Goal: Navigation & Orientation: Understand site structure

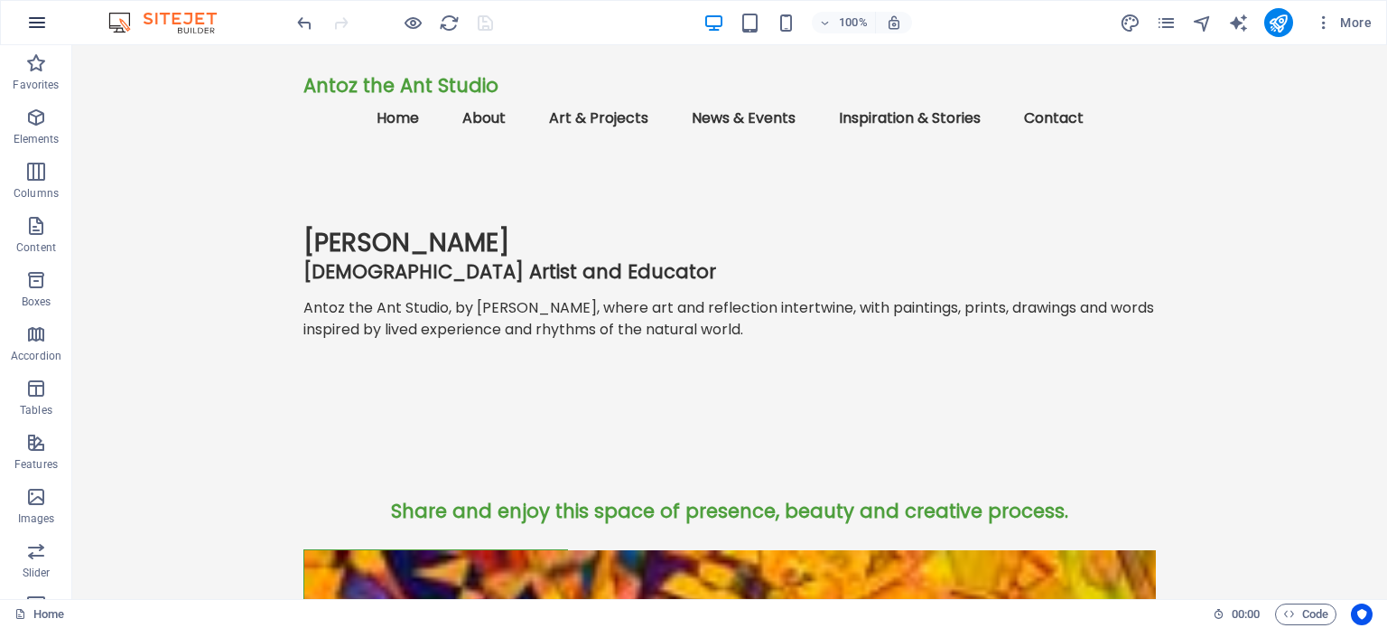
click at [36, 28] on icon "button" at bounding box center [37, 23] width 22 height 22
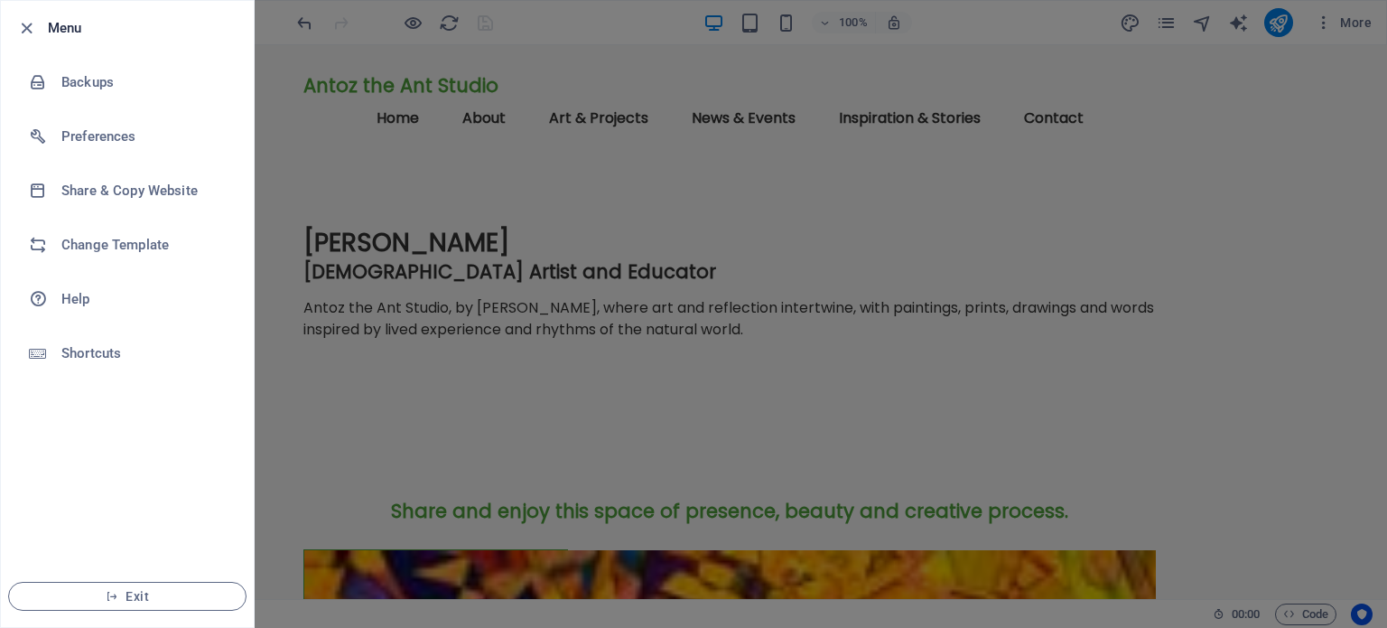
click at [479, 178] on div at bounding box center [693, 314] width 1387 height 628
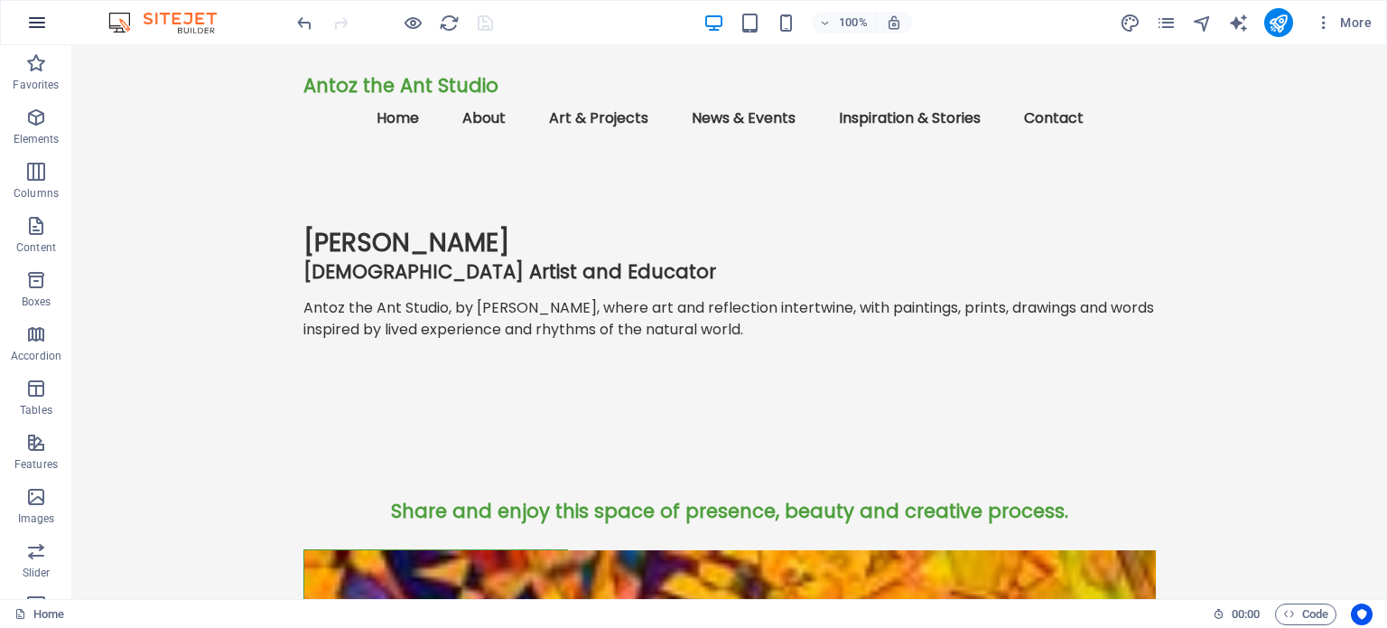
click at [49, 16] on button "button" at bounding box center [36, 22] width 43 height 43
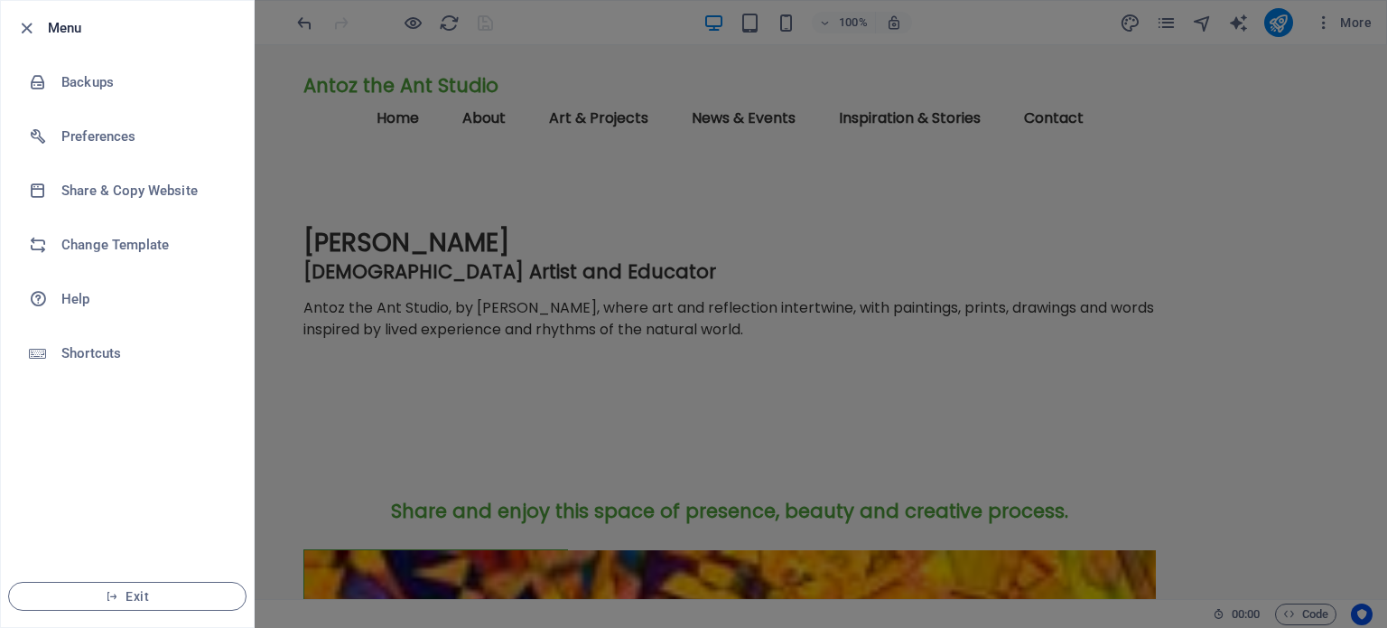
drag, startPoint x: 138, startPoint y: 599, endPoint x: 849, endPoint y: 89, distance: 874.4
click at [138, 599] on span "Exit" at bounding box center [127, 596] width 208 height 14
click at [202, 480] on ul "Menu Backups Preferences Share & Copy Website Change Template Help Shortcuts Ex…" at bounding box center [127, 314] width 253 height 626
click at [66, 24] on h6 "Menu" at bounding box center [143, 28] width 191 height 22
click at [76, 33] on h6 "Menu" at bounding box center [143, 28] width 191 height 22
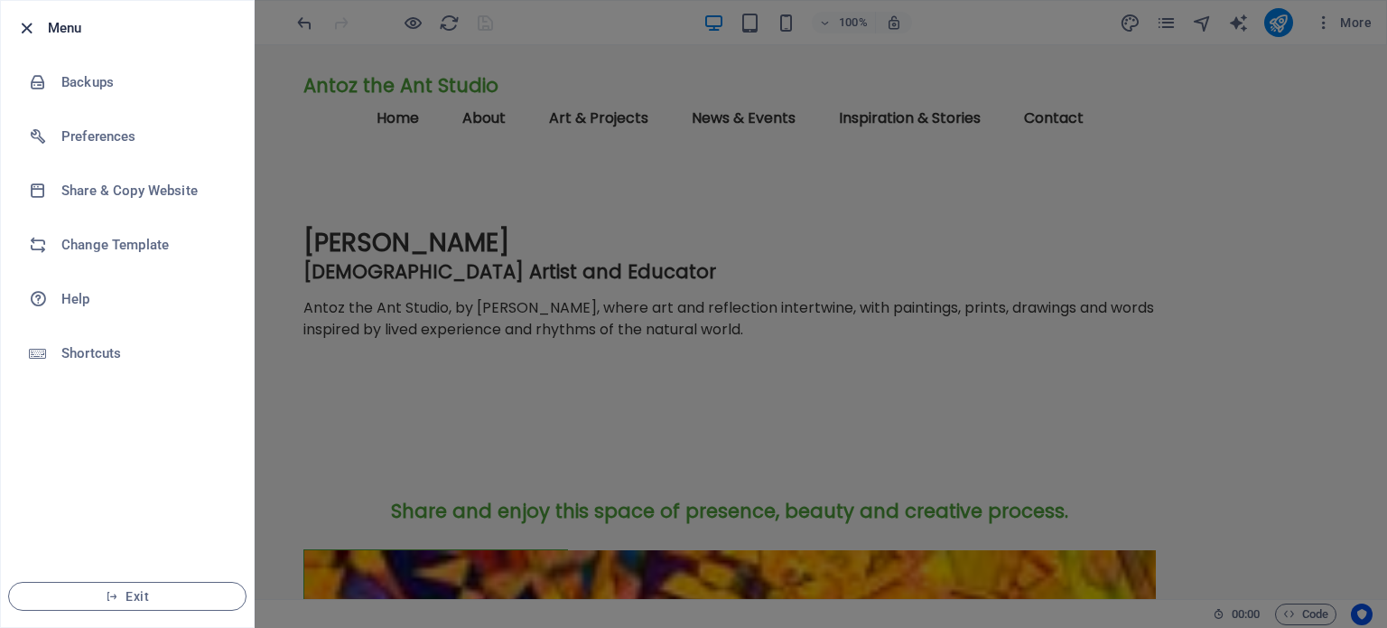
click at [31, 29] on icon "button" at bounding box center [26, 28] width 21 height 21
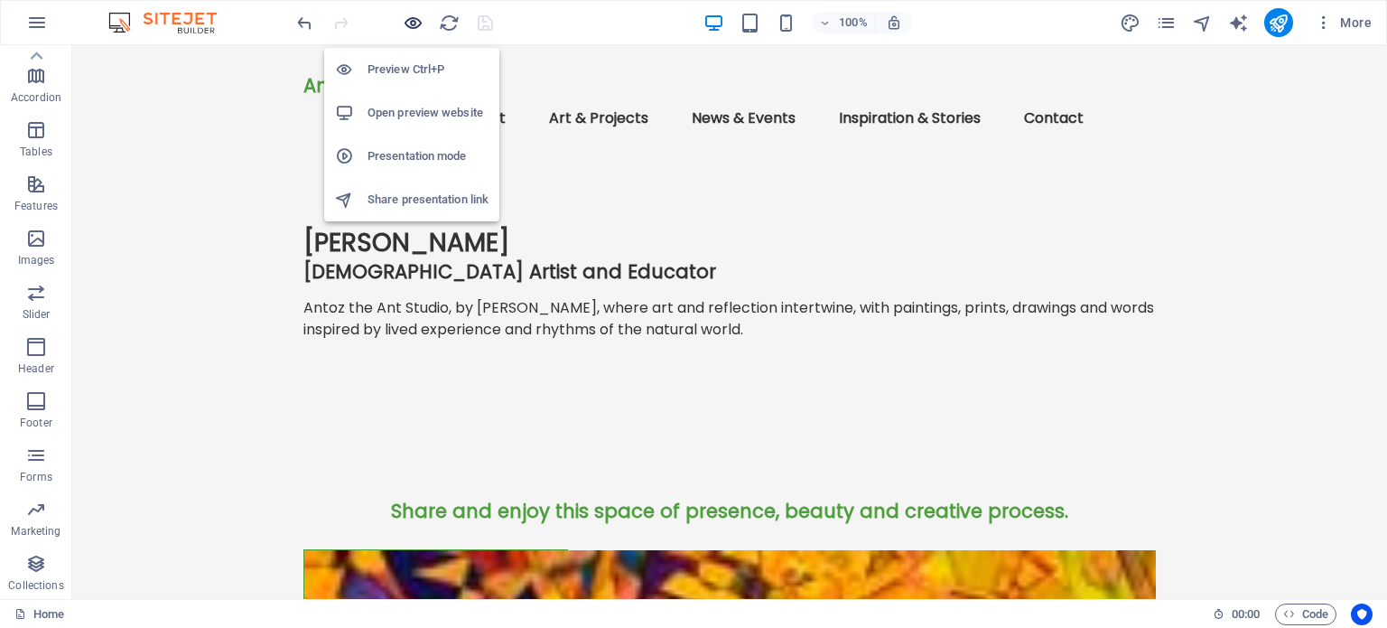
click at [412, 21] on icon "button" at bounding box center [413, 23] width 21 height 21
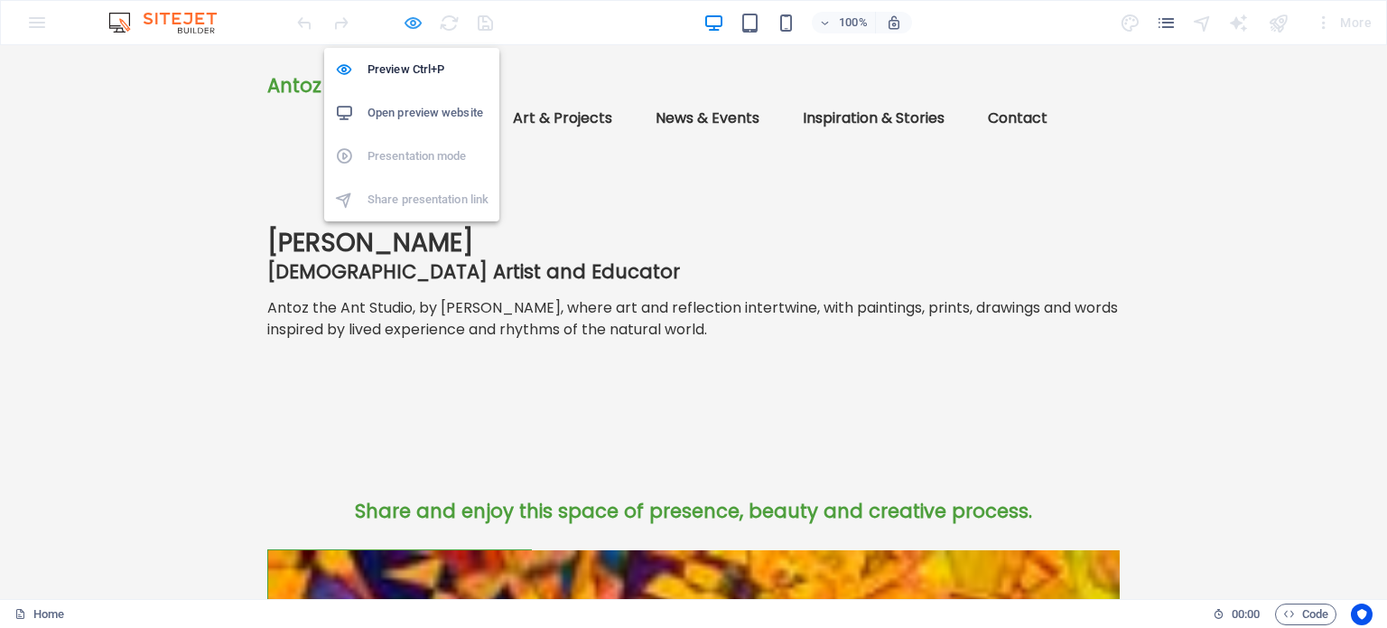
click at [408, 18] on icon "button" at bounding box center [413, 23] width 21 height 21
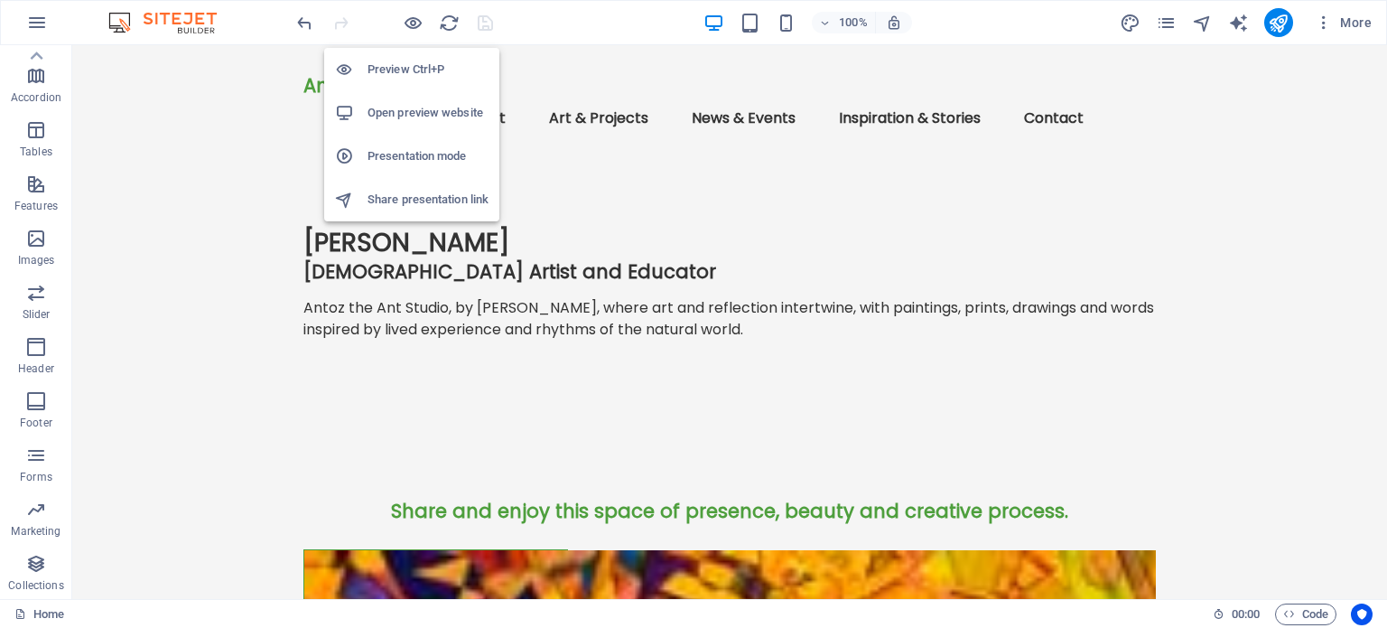
click at [405, 155] on h6 "Presentation mode" at bounding box center [428, 156] width 121 height 22
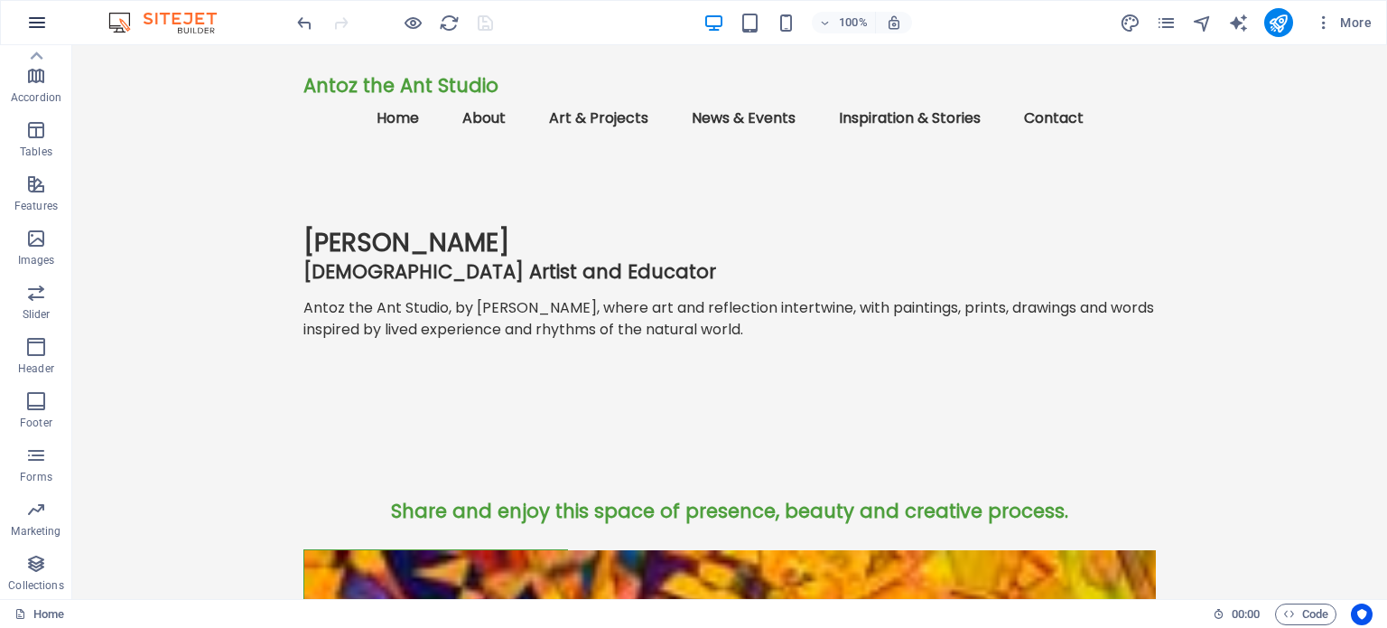
click at [42, 17] on icon "button" at bounding box center [37, 23] width 22 height 22
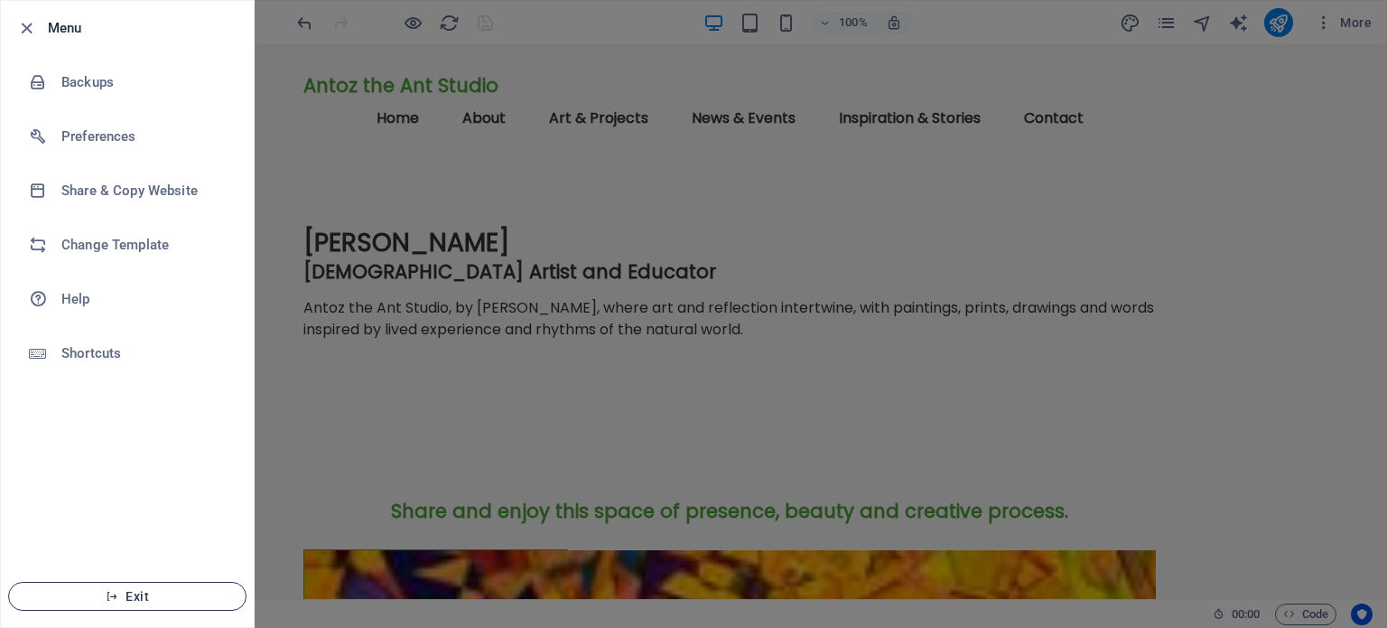
click at [135, 601] on span "Exit" at bounding box center [127, 596] width 208 height 14
